Goal: Information Seeking & Learning: Understand process/instructions

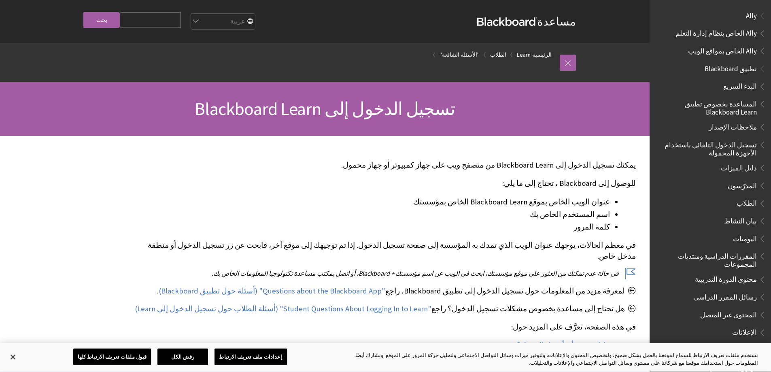
scroll to position [630, 0]
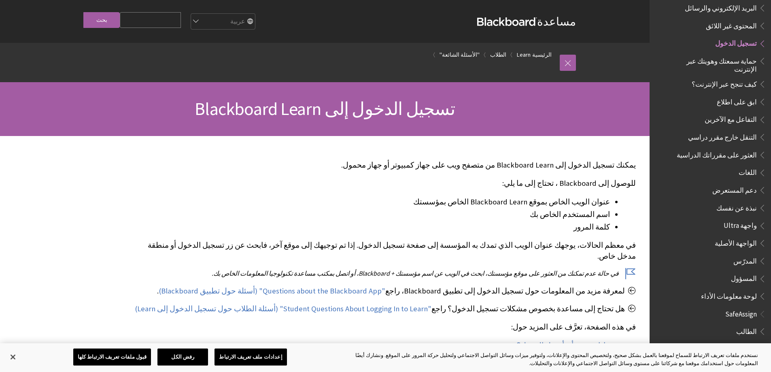
click at [749, 38] on span "تسجيل الدخول" at bounding box center [736, 42] width 42 height 11
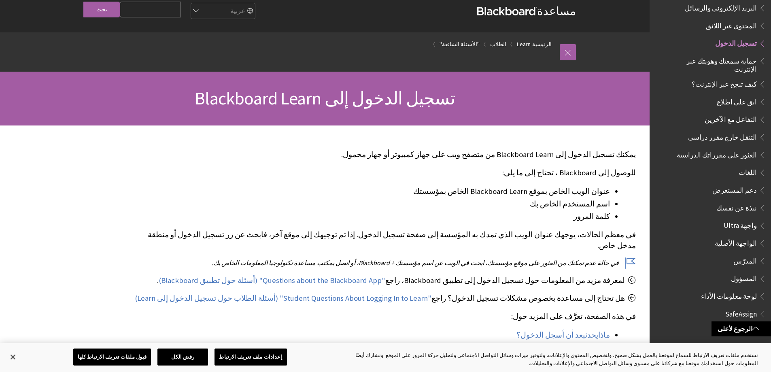
scroll to position [0, 0]
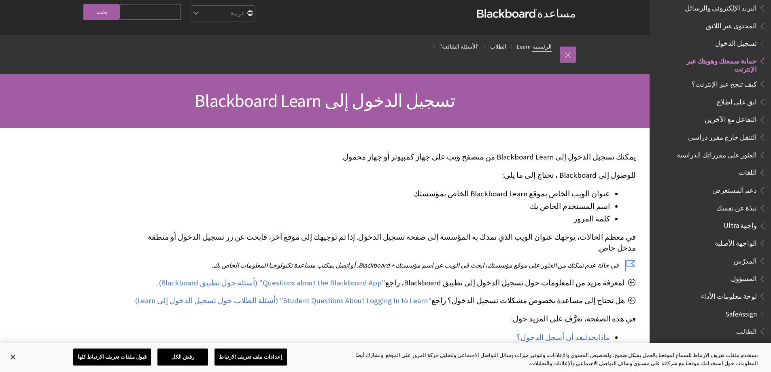
click at [536, 50] on link "الرئيسية" at bounding box center [541, 47] width 19 height 10
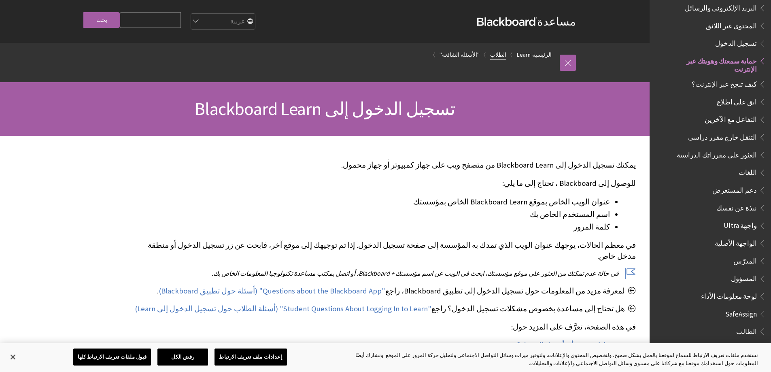
click at [504, 52] on link "الطلاب" at bounding box center [498, 55] width 16 height 10
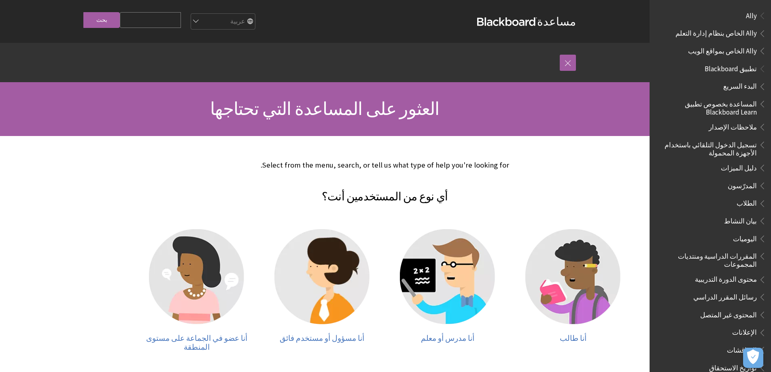
drag, startPoint x: 486, startPoint y: 64, endPoint x: 479, endPoint y: 61, distance: 7.4
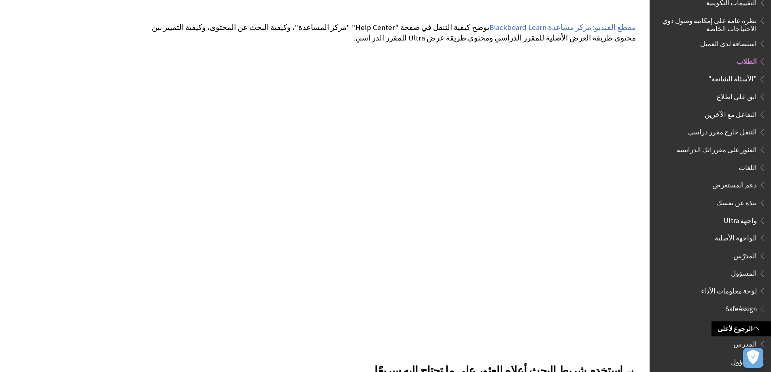
scroll to position [140, 0]
